Goal: Task Accomplishment & Management: Manage account settings

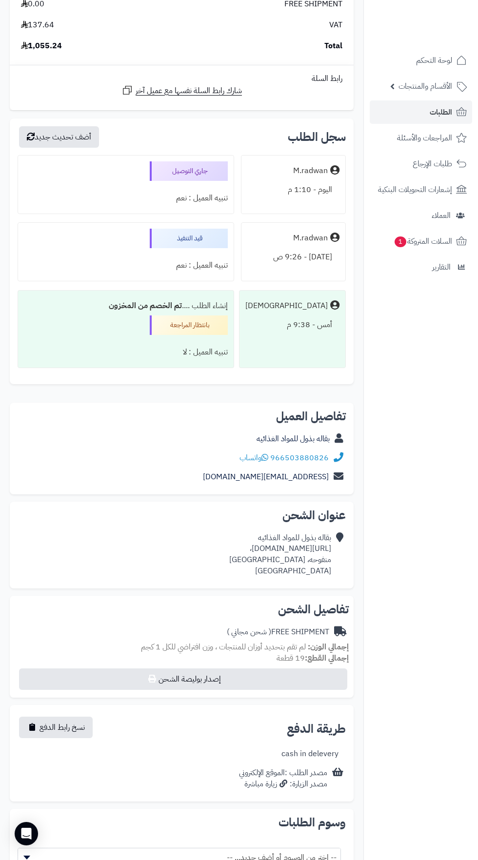
scroll to position [819, 0]
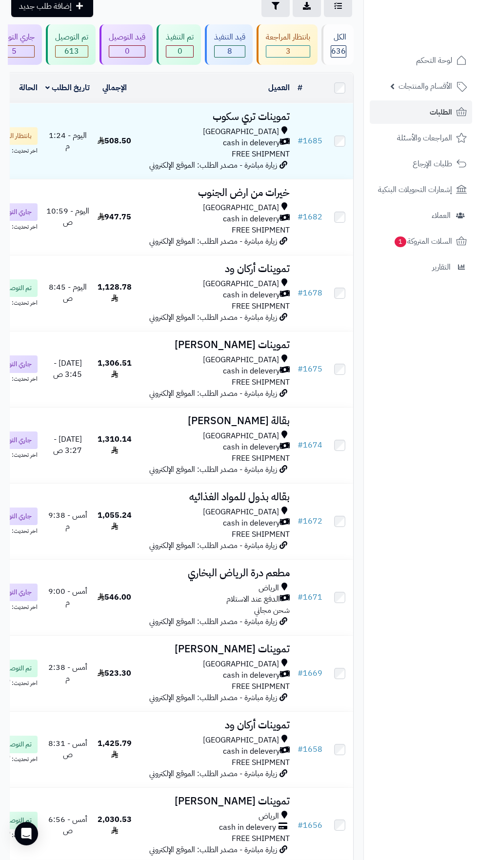
scroll to position [0, -31]
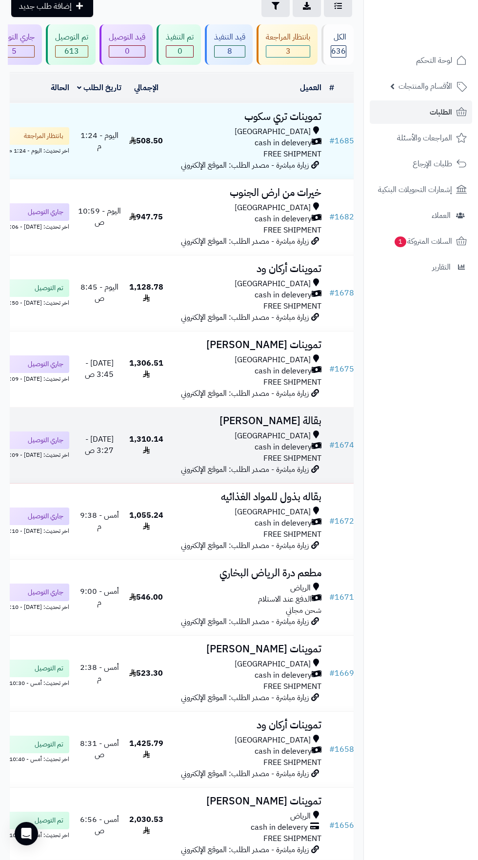
click at [269, 442] on div "Riyadh" at bounding box center [246, 436] width 150 height 11
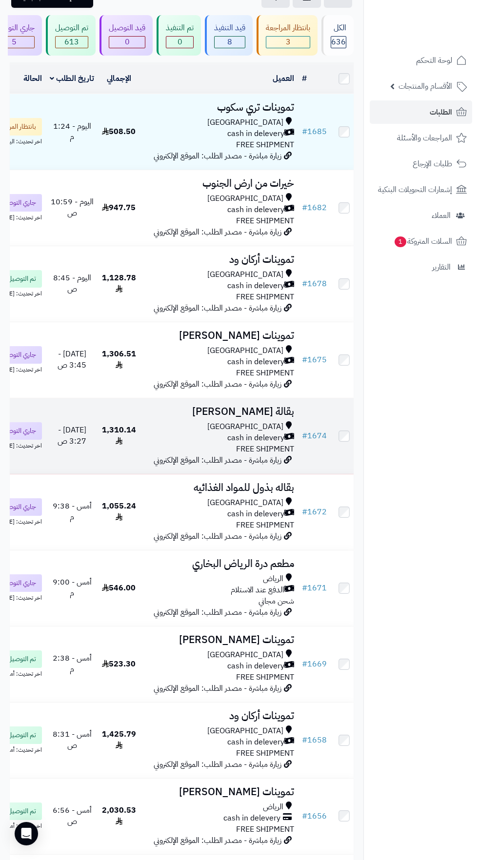
scroll to position [0, 0]
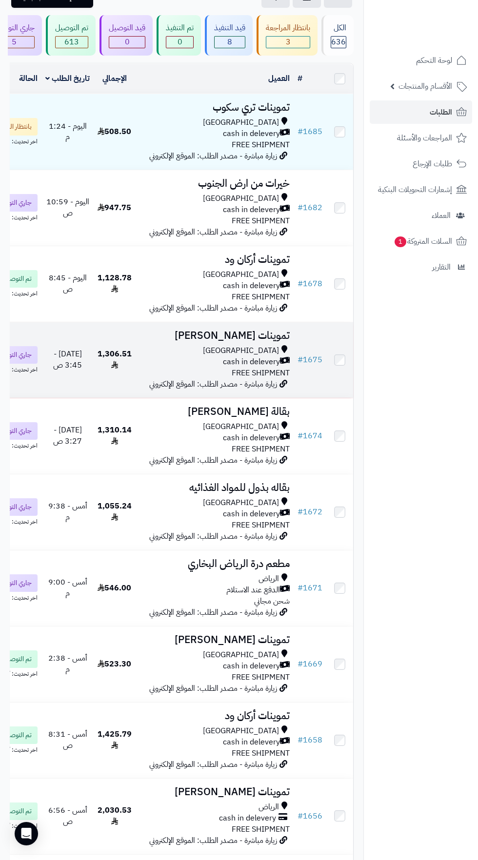
click at [222, 356] on div "Riyadh" at bounding box center [214, 350] width 150 height 11
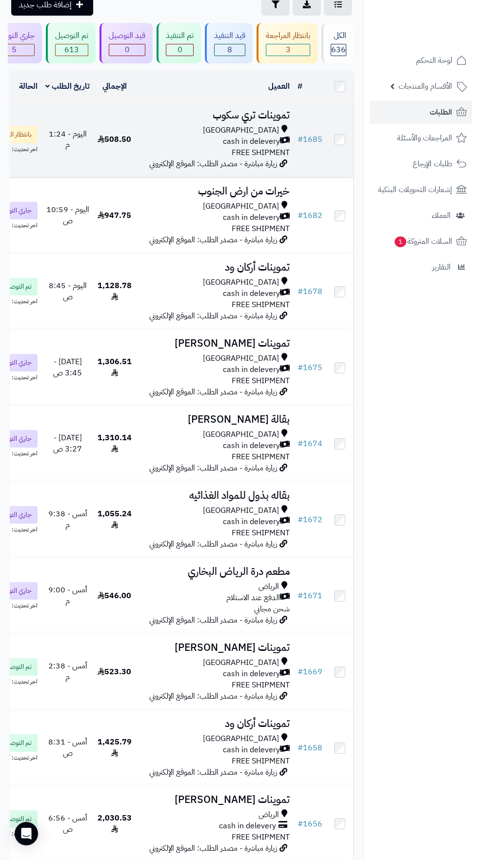
click at [237, 141] on span "cash in delevery" at bounding box center [251, 141] width 57 height 11
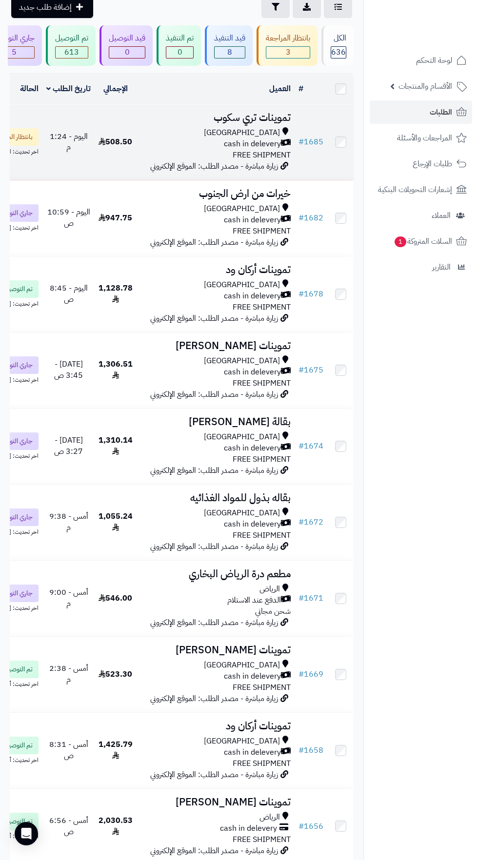
scroll to position [73, 0]
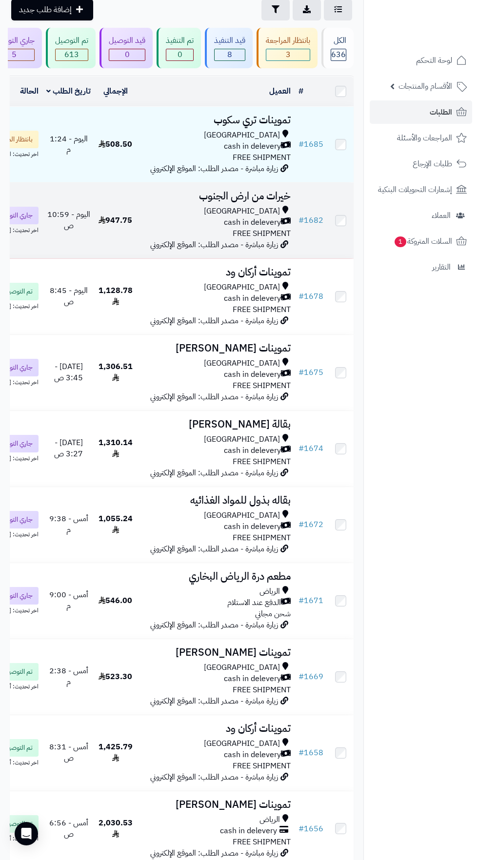
click at [105, 224] on icon at bounding box center [102, 220] width 7 height 8
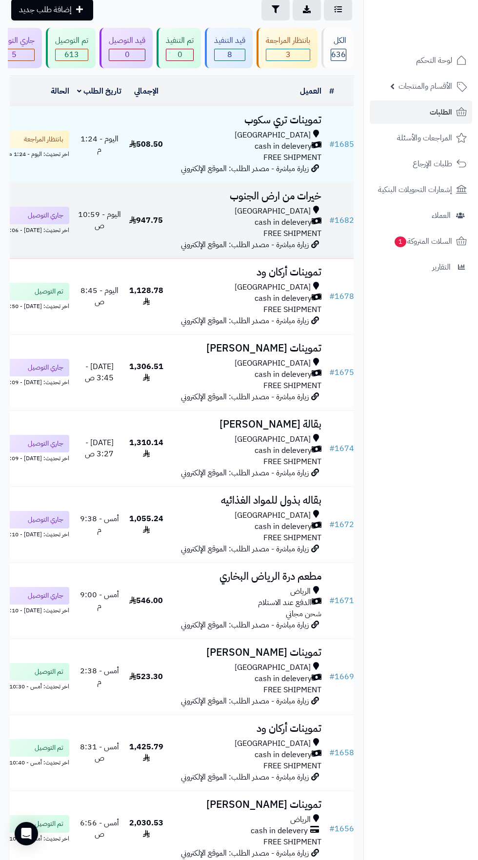
scroll to position [0, -31]
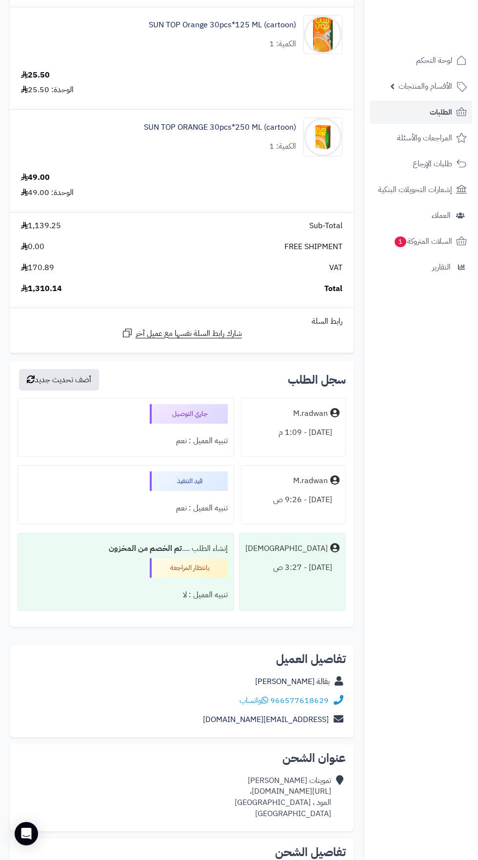
scroll to position [2174, 0]
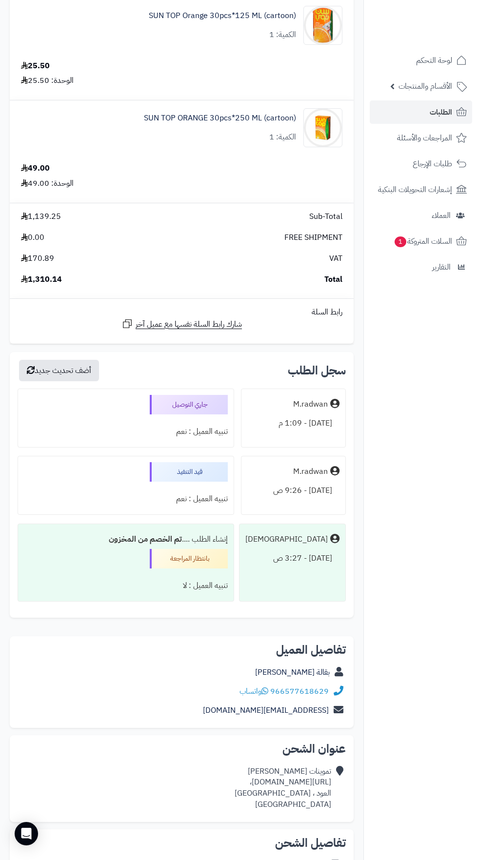
copy div "https://maps.app.goo.gl/WWeVXaCEZaU2SpYH9،"
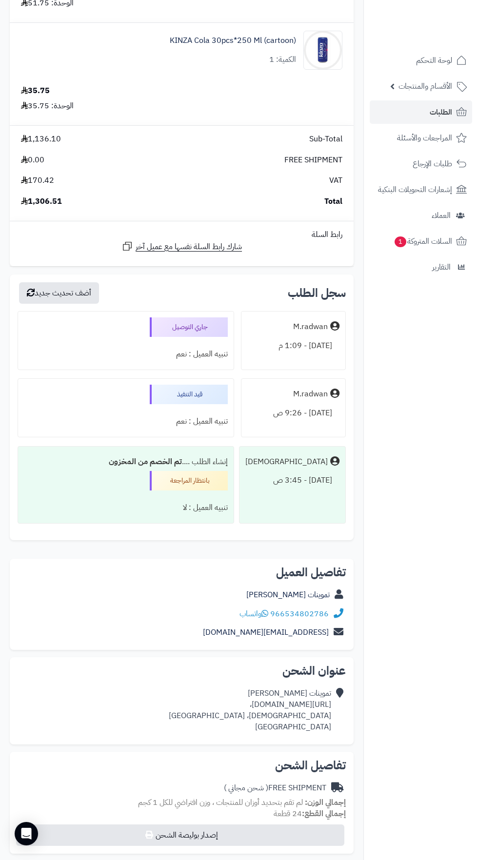
scroll to position [1025, 0]
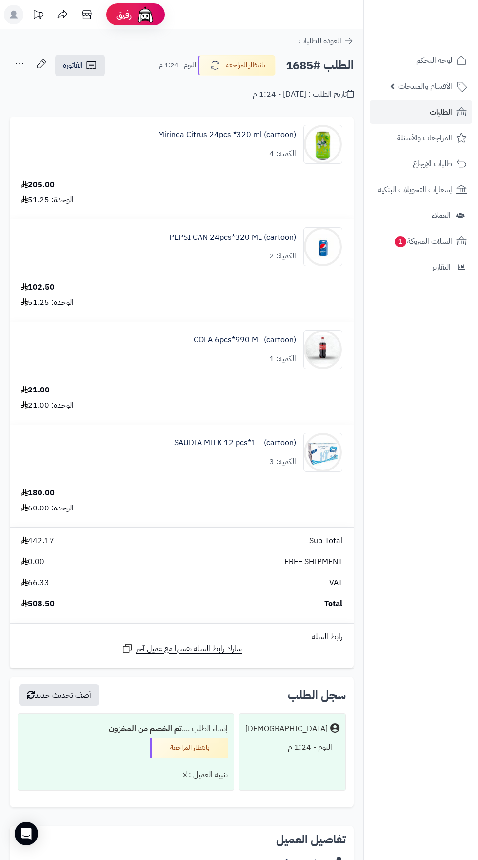
scroll to position [2, 0]
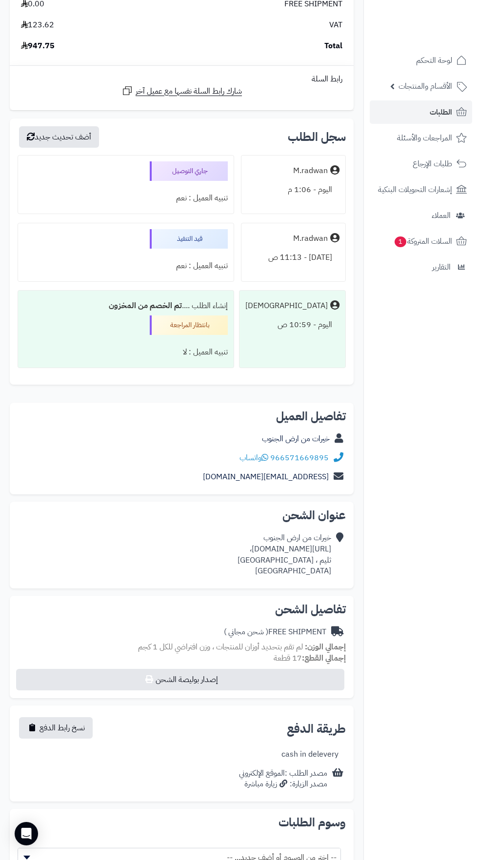
scroll to position [964, 0]
